Goal: Task Accomplishment & Management: Manage account settings

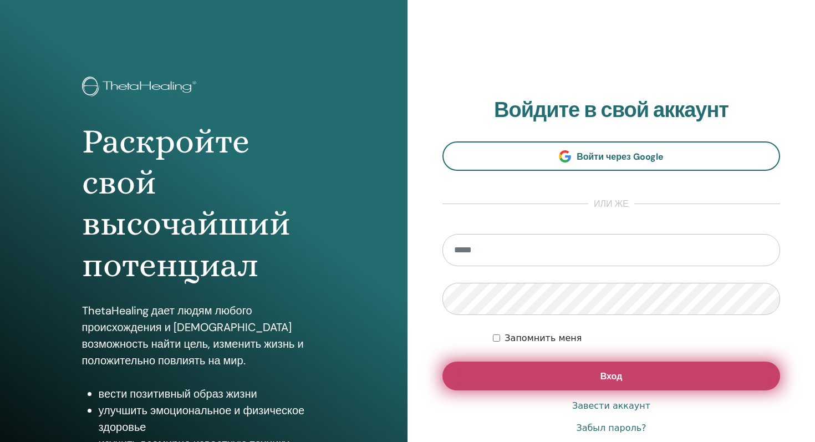
type input "**********"
click at [568, 372] on button "Вход" at bounding box center [611, 375] width 338 height 29
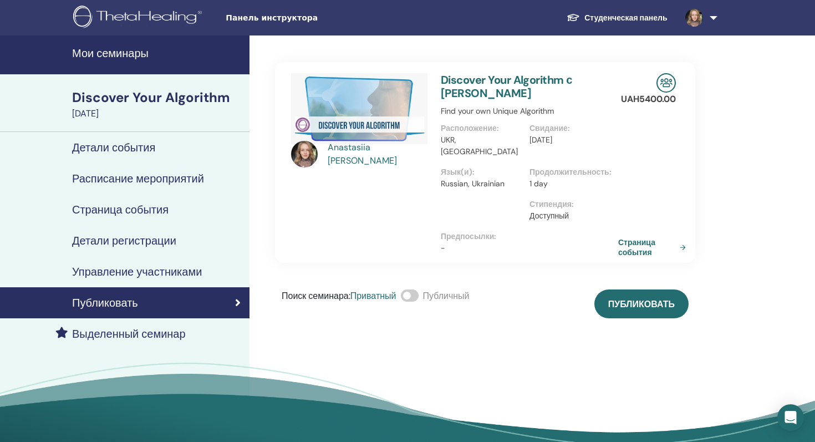
click at [116, 174] on h4 "Расписание мероприятий" at bounding box center [138, 178] width 132 height 13
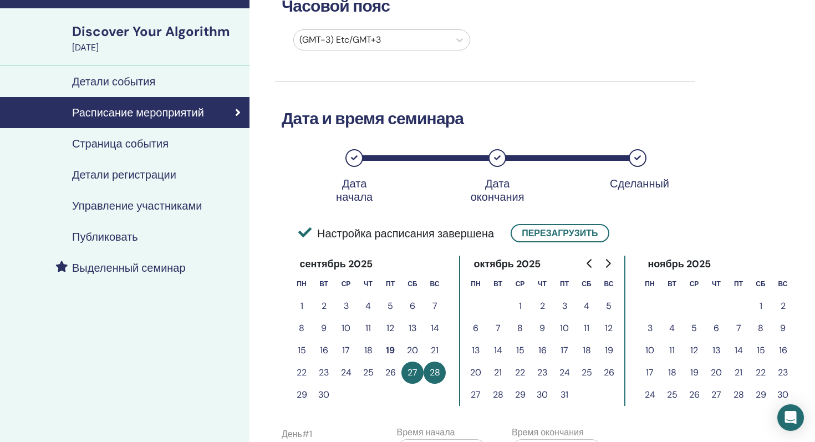
scroll to position [65, 0]
click at [390, 372] on button "26" at bounding box center [390, 373] width 22 height 22
click at [390, 373] on button "26" at bounding box center [390, 373] width 22 height 22
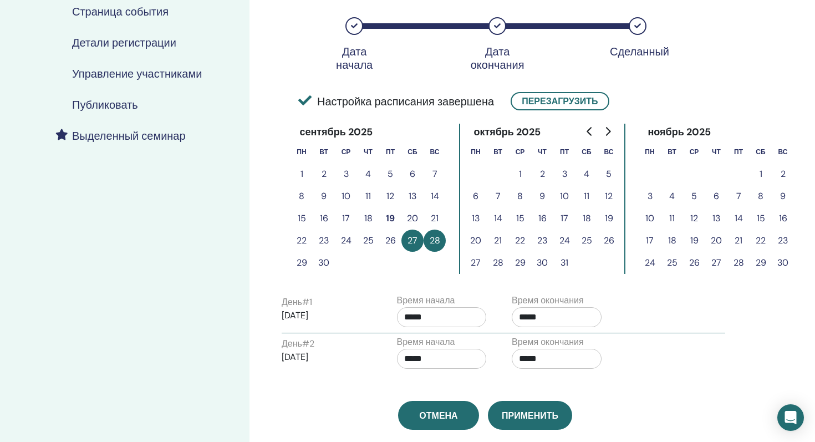
scroll to position [201, 0]
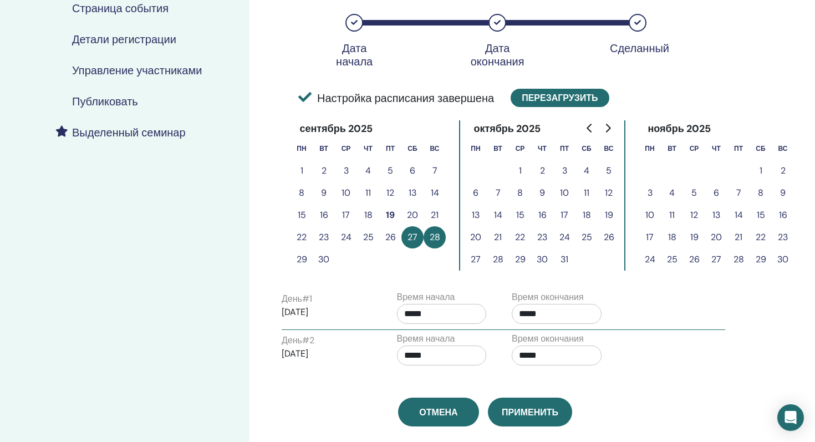
click at [564, 99] on button "Перезагрузить" at bounding box center [560, 98] width 98 height 18
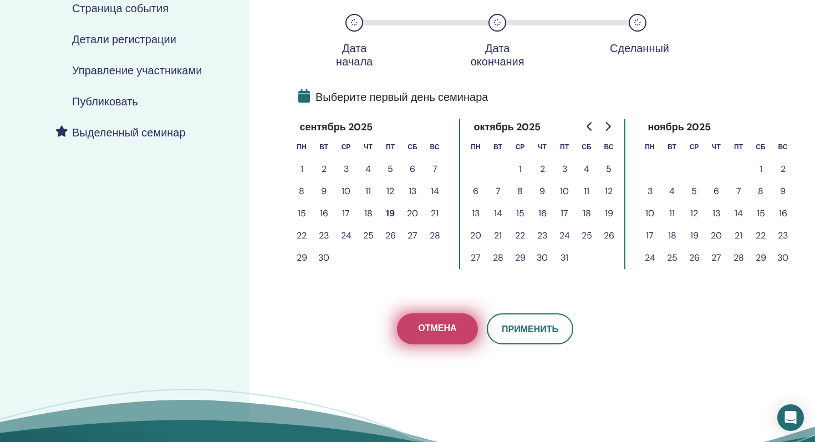
click at [422, 331] on span "Отмена" at bounding box center [437, 329] width 38 height 14
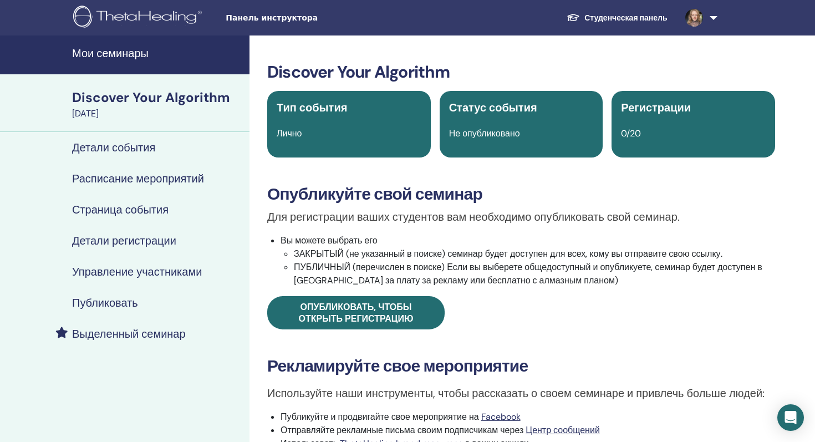
click at [102, 53] on h4 "Мои семинары" at bounding box center [157, 53] width 171 height 13
